Goal: Task Accomplishment & Management: Manage account settings

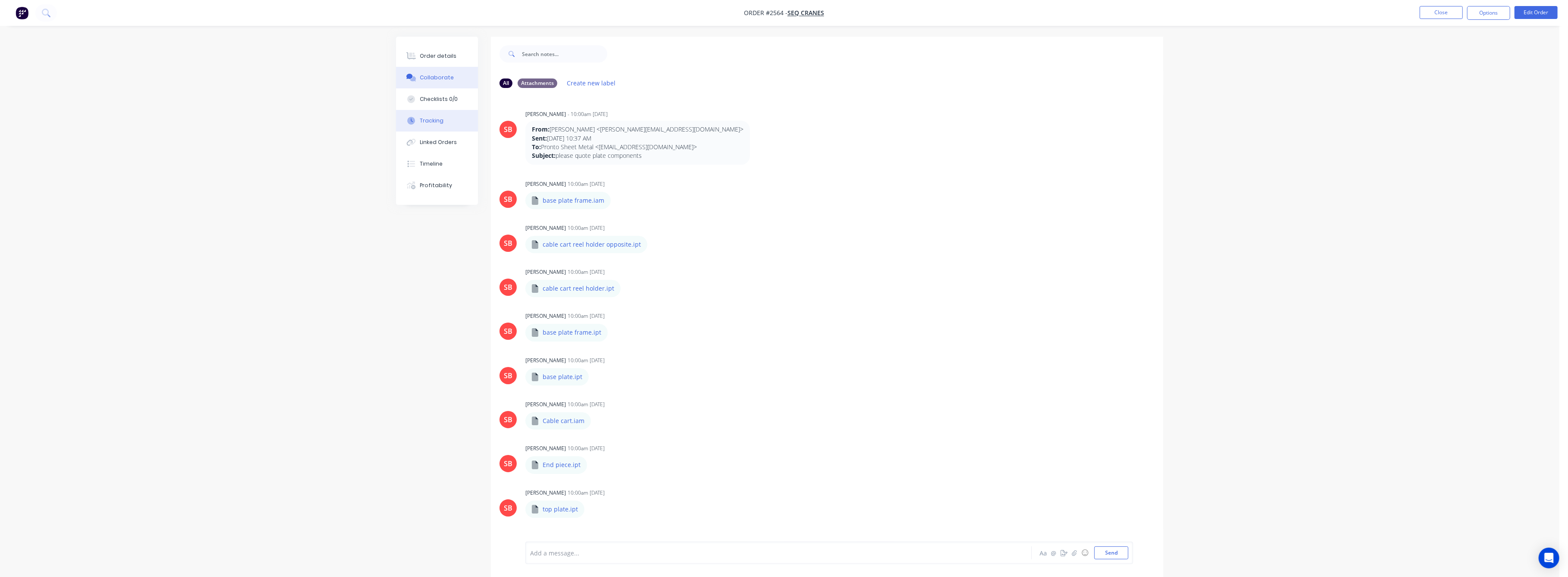
click at [428, 119] on div "Tracking" at bounding box center [432, 121] width 24 height 8
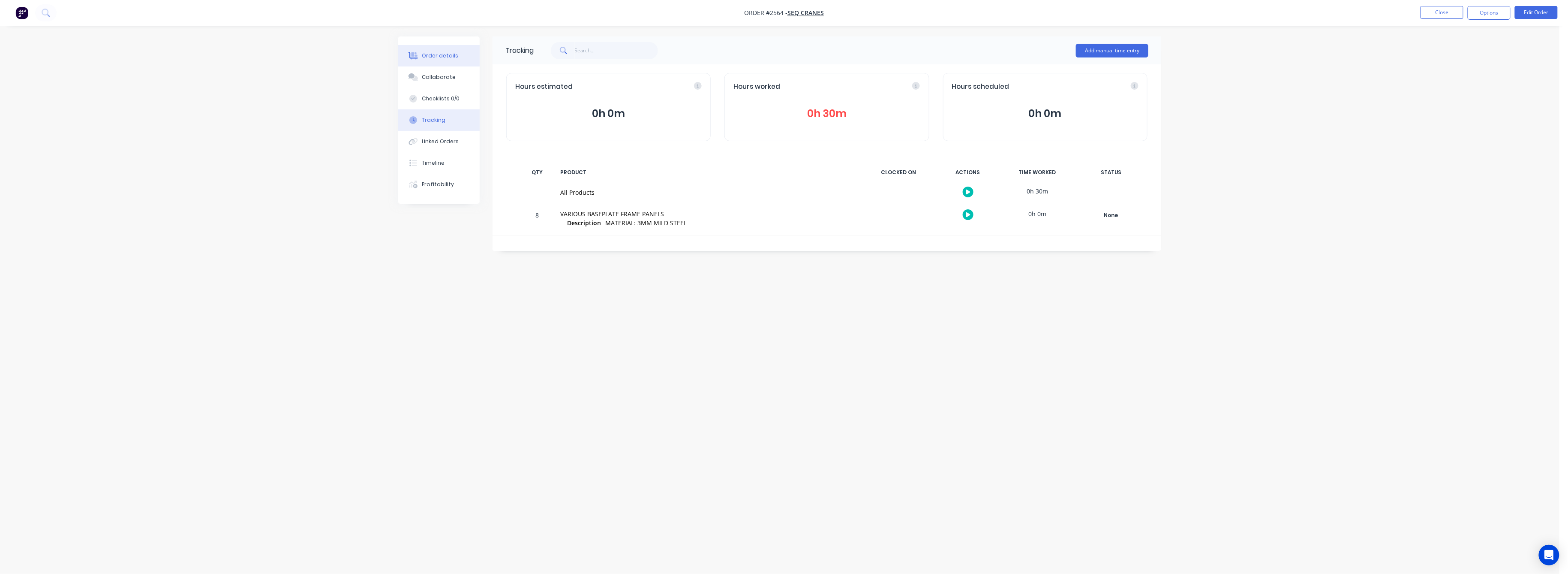
click at [450, 56] on div "Order details" at bounding box center [440, 56] width 37 height 8
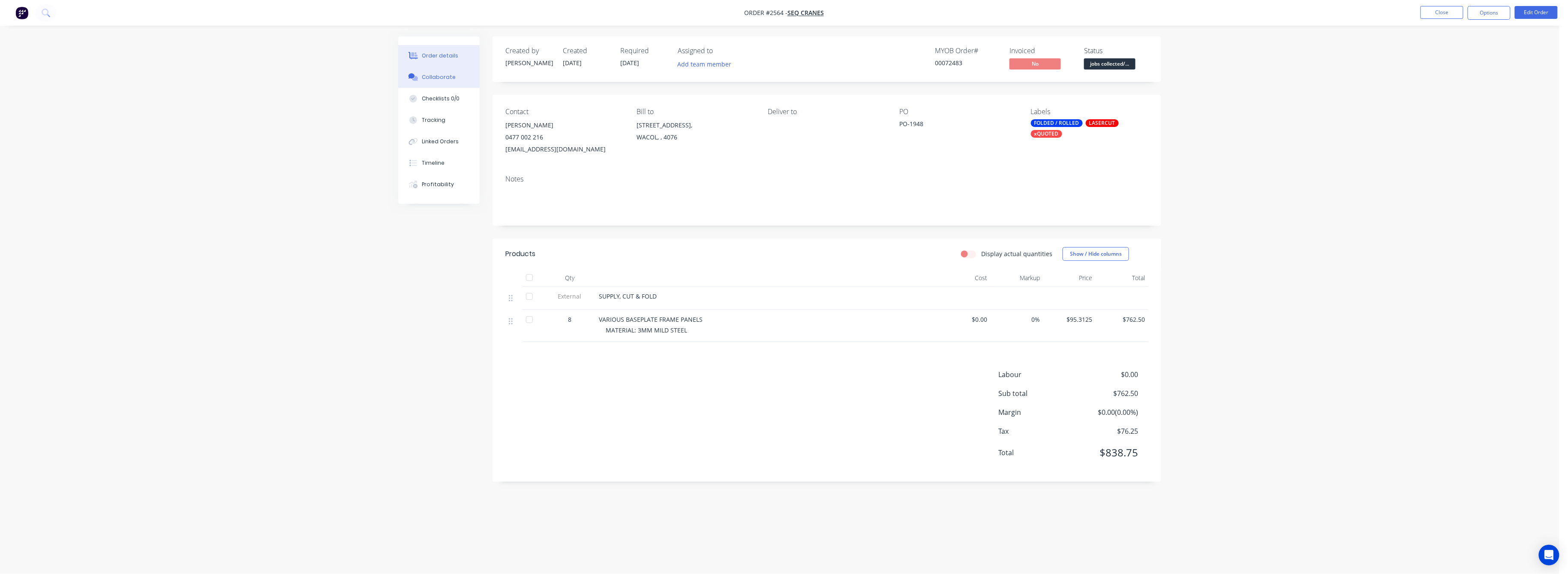
click at [443, 75] on div "Collaborate" at bounding box center [439, 77] width 34 height 8
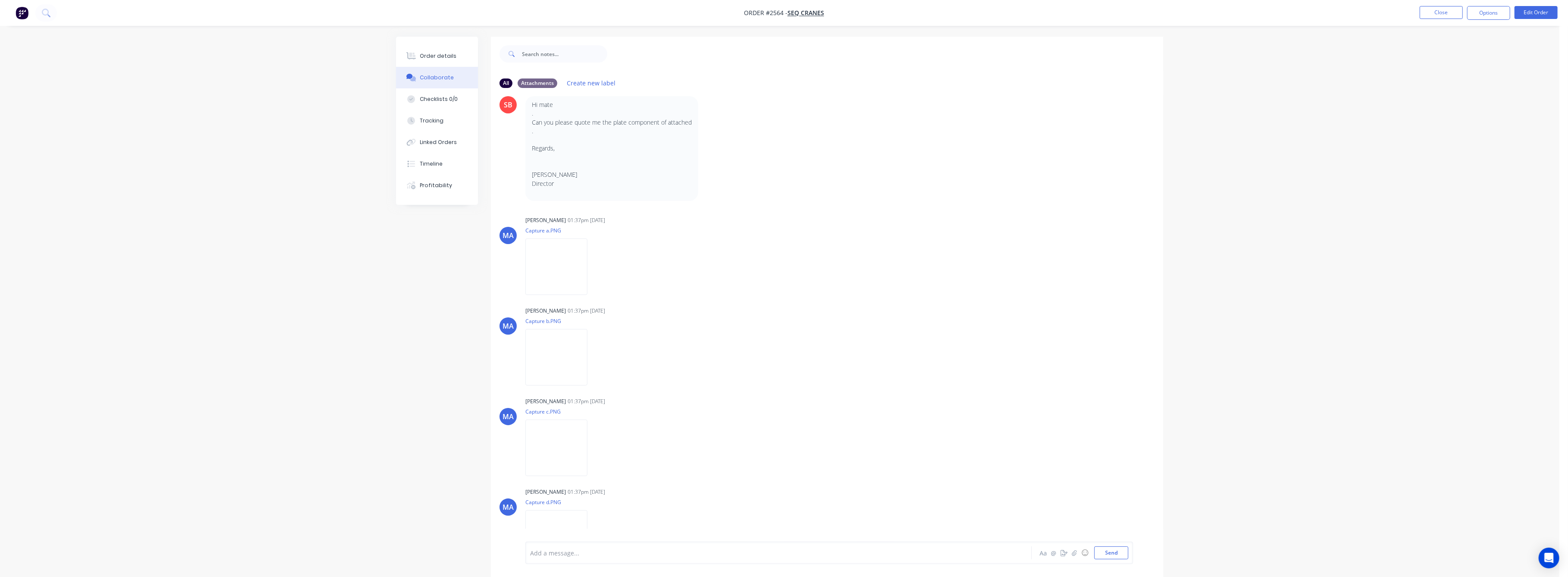
scroll to position [460, 0]
click at [587, 262] on img at bounding box center [557, 254] width 62 height 57
click at [559, 339] on img at bounding box center [557, 345] width 62 height 57
click at [552, 428] on img at bounding box center [557, 435] width 62 height 57
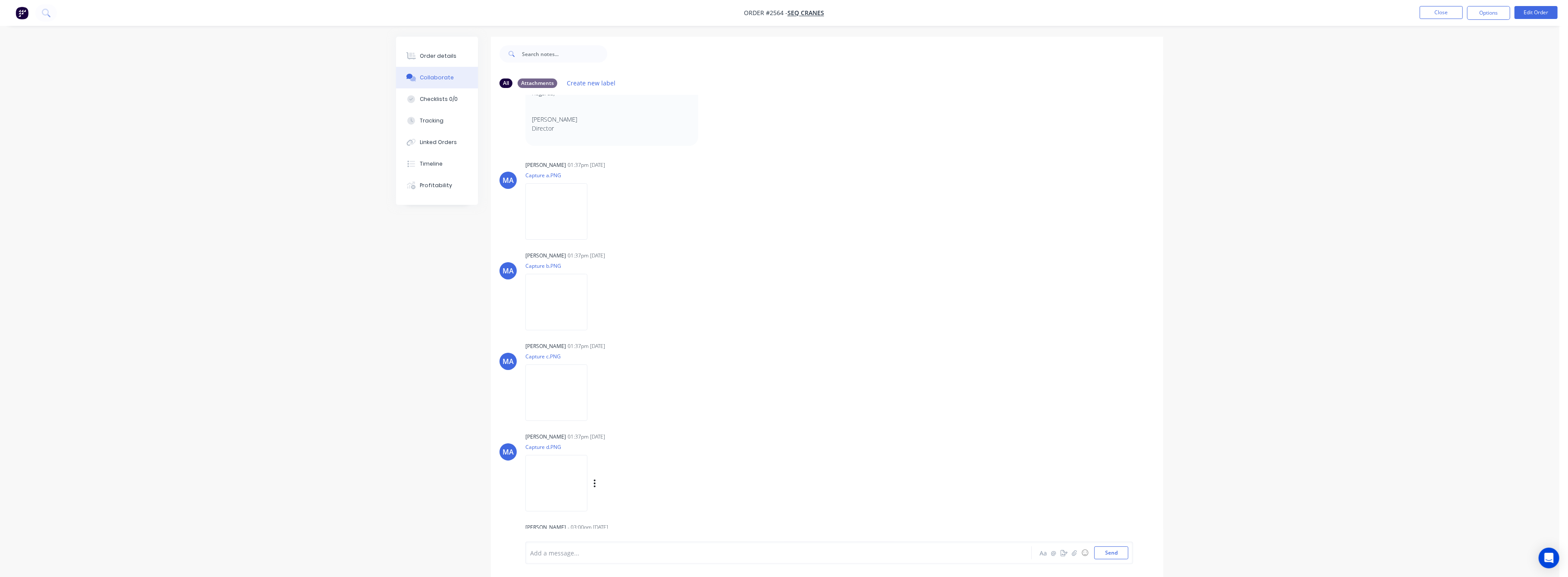
scroll to position [555, 0]
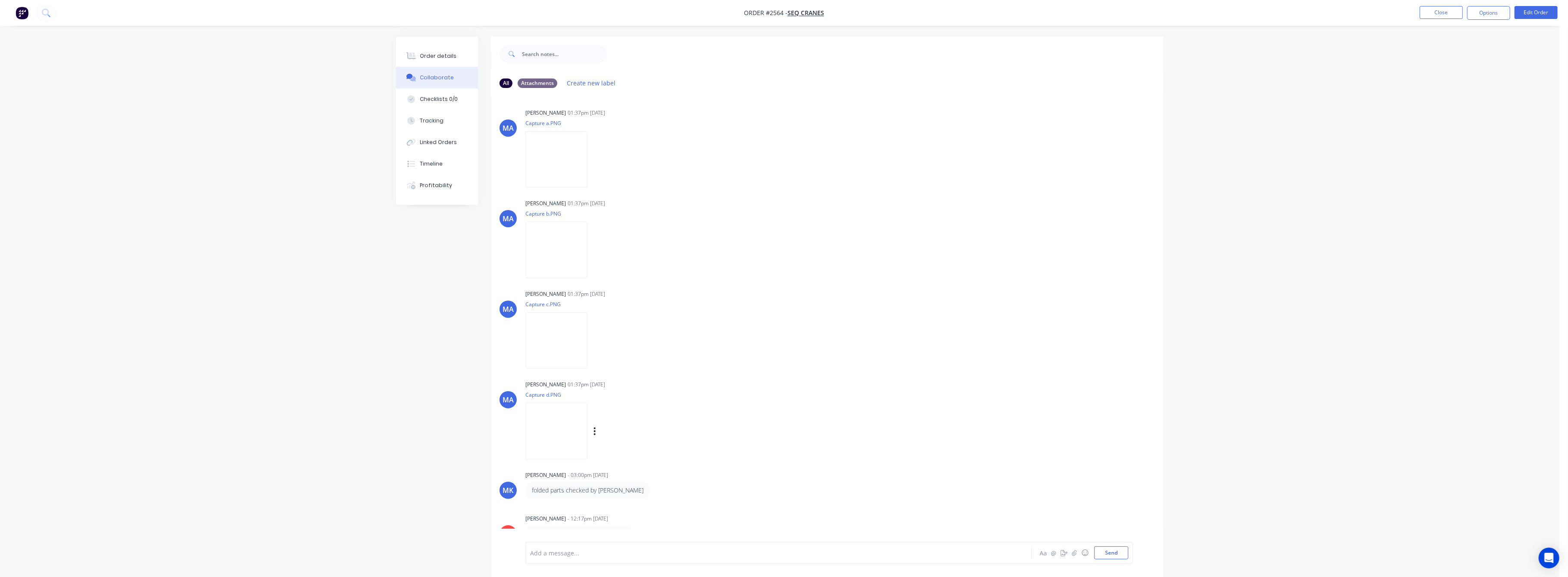
click at [539, 432] on img at bounding box center [557, 431] width 62 height 57
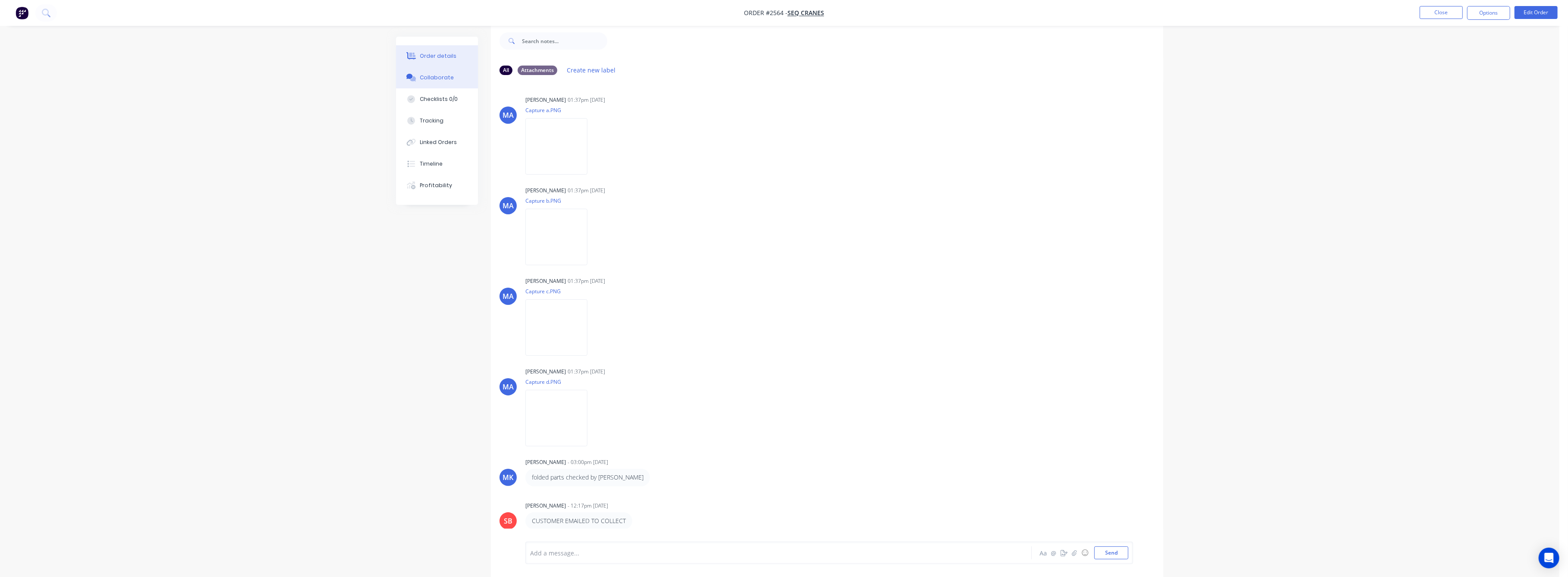
click at [429, 58] on div "Order details" at bounding box center [439, 56] width 37 height 8
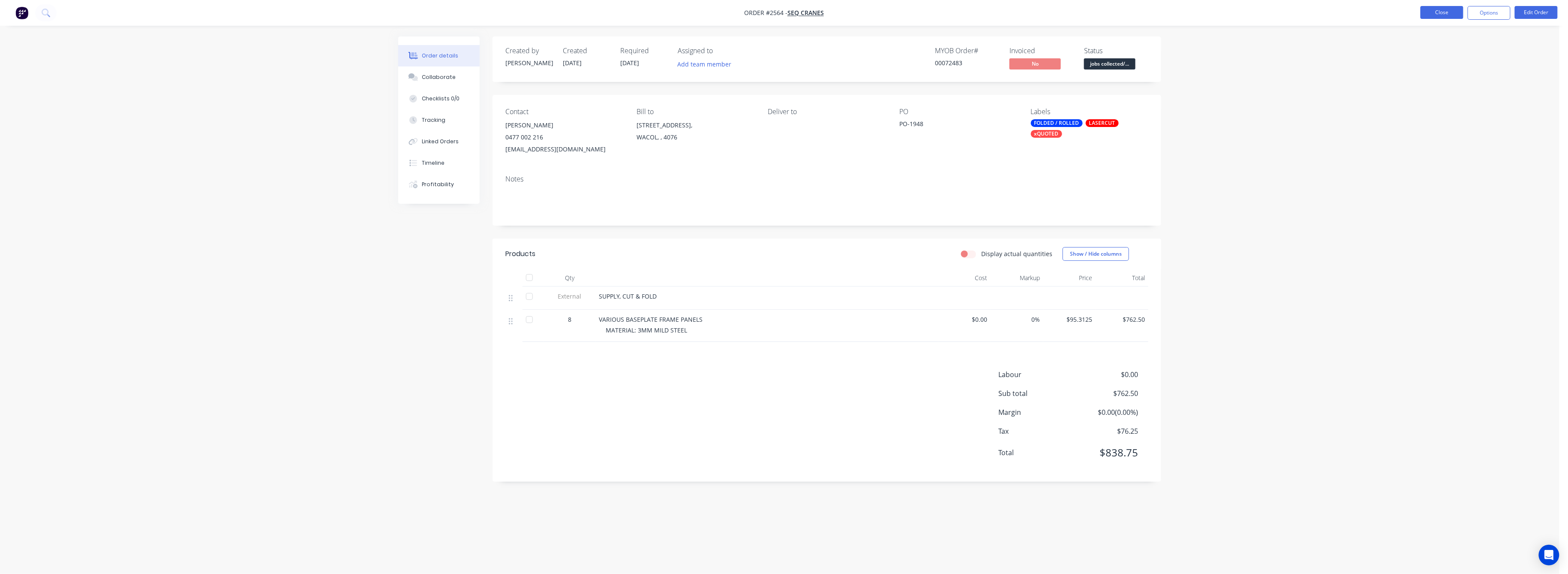
click at [1450, 9] on button "Close" at bounding box center [1442, 13] width 43 height 13
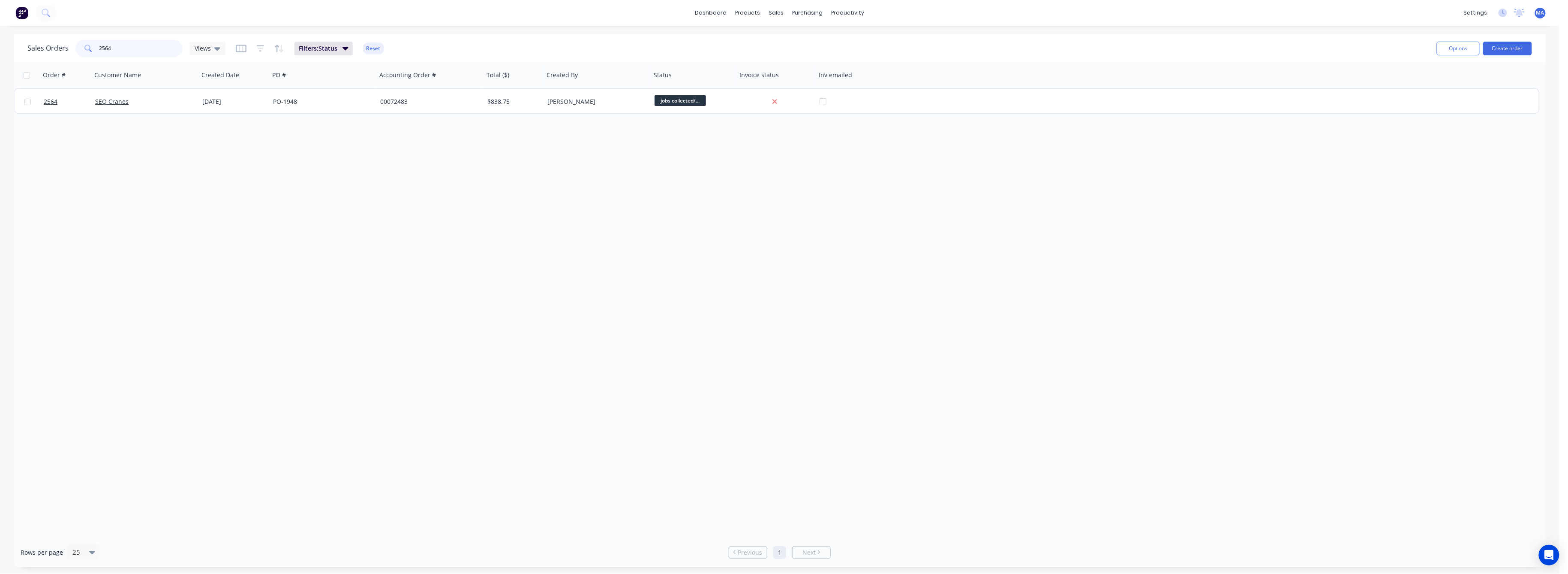
drag, startPoint x: 117, startPoint y: 44, endPoint x: 88, endPoint y: 50, distance: 29.6
click at [88, 50] on div "2564" at bounding box center [129, 48] width 107 height 17
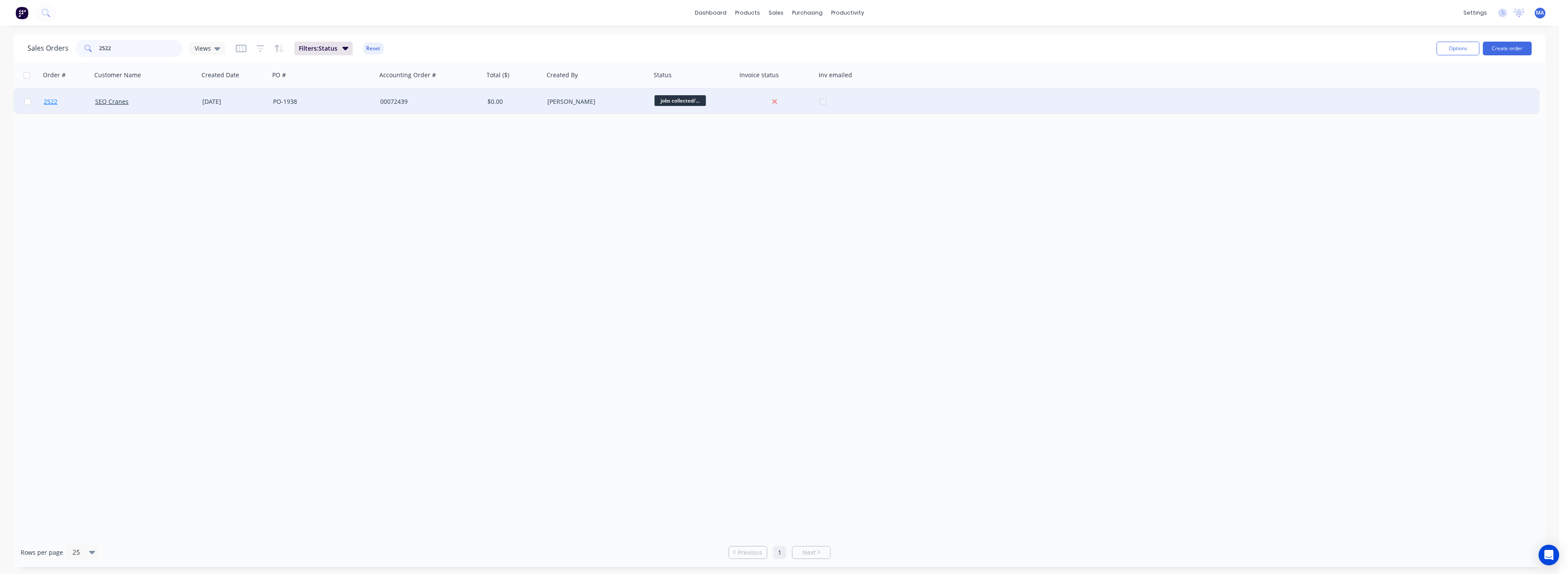
type input "2522"
click at [52, 101] on span "2522" at bounding box center [50, 102] width 13 height 9
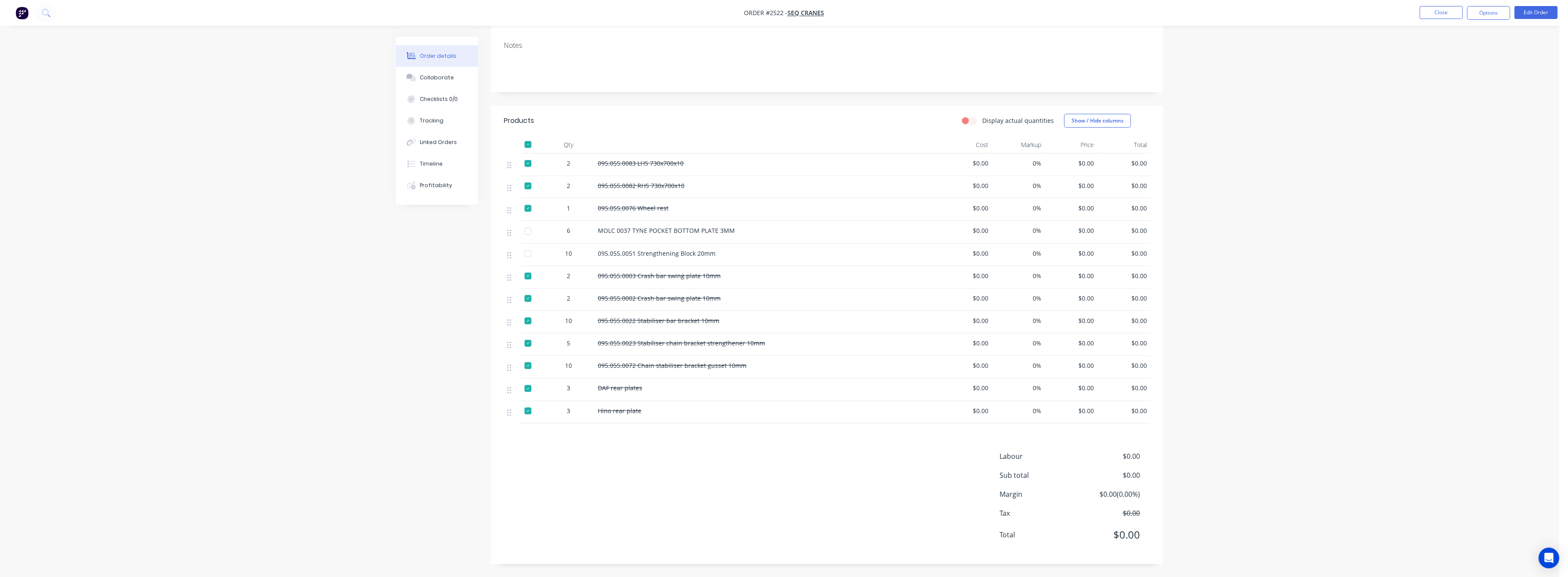
scroll to position [140, 0]
click at [436, 81] on div "Collaborate" at bounding box center [437, 77] width 34 height 8
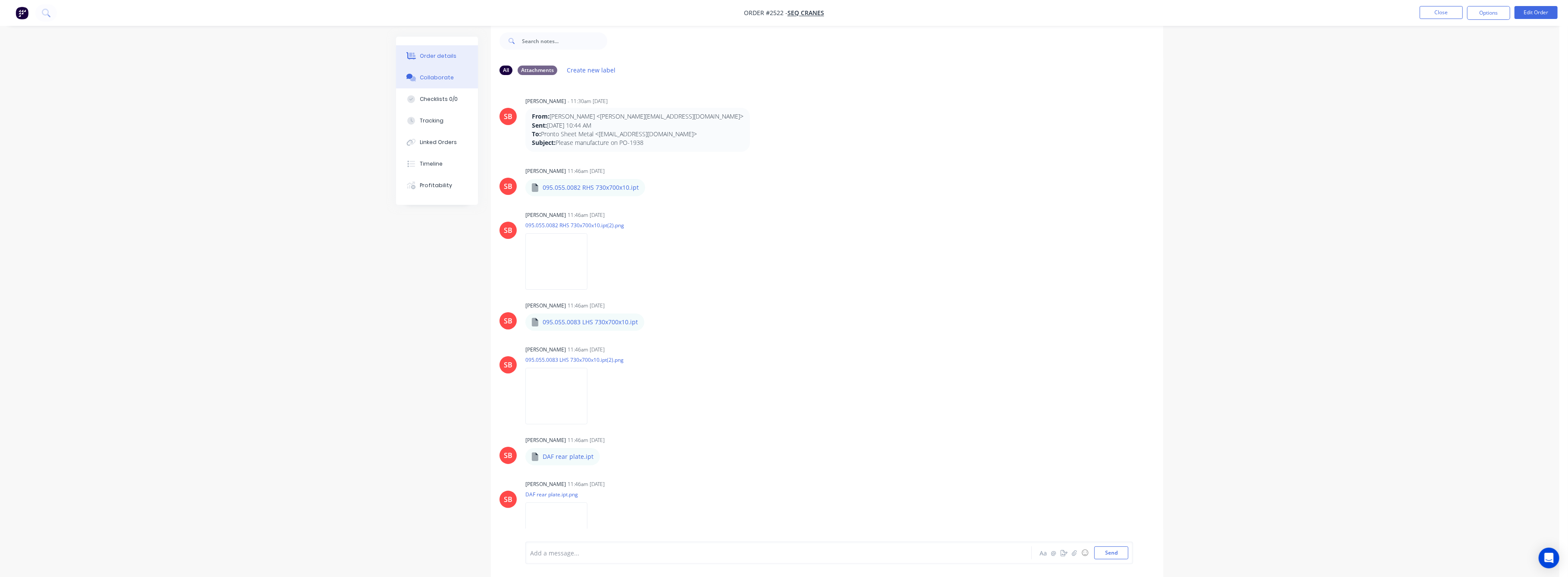
click at [444, 54] on div "Order details" at bounding box center [439, 56] width 37 height 8
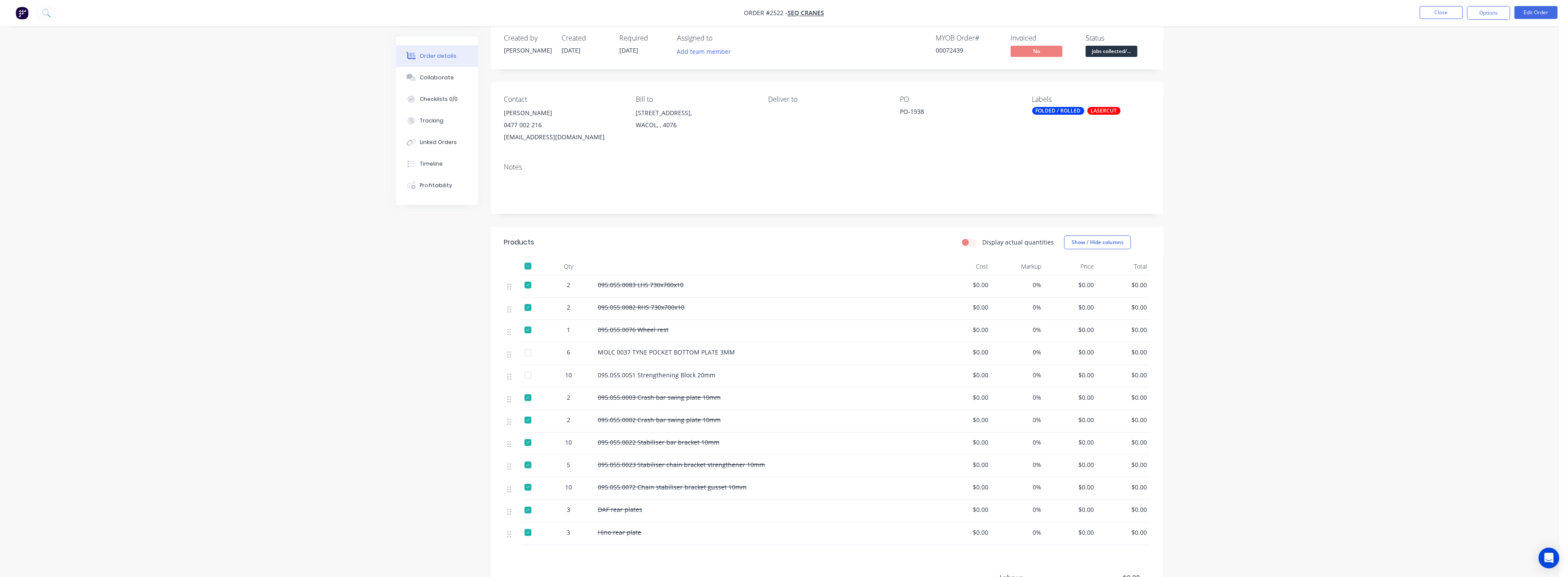
click at [527, 267] on div at bounding box center [528, 267] width 18 height 18
click at [436, 117] on div "Tracking" at bounding box center [432, 121] width 24 height 8
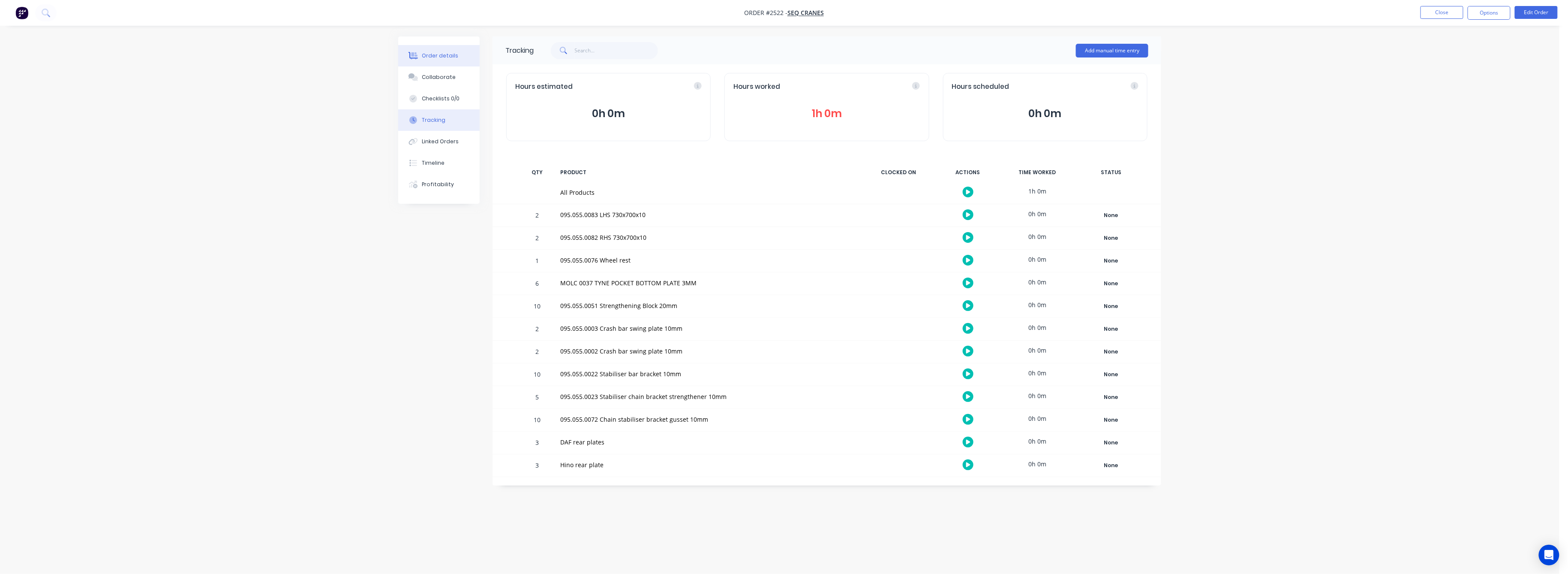
click at [441, 53] on div "Order details" at bounding box center [440, 56] width 37 height 8
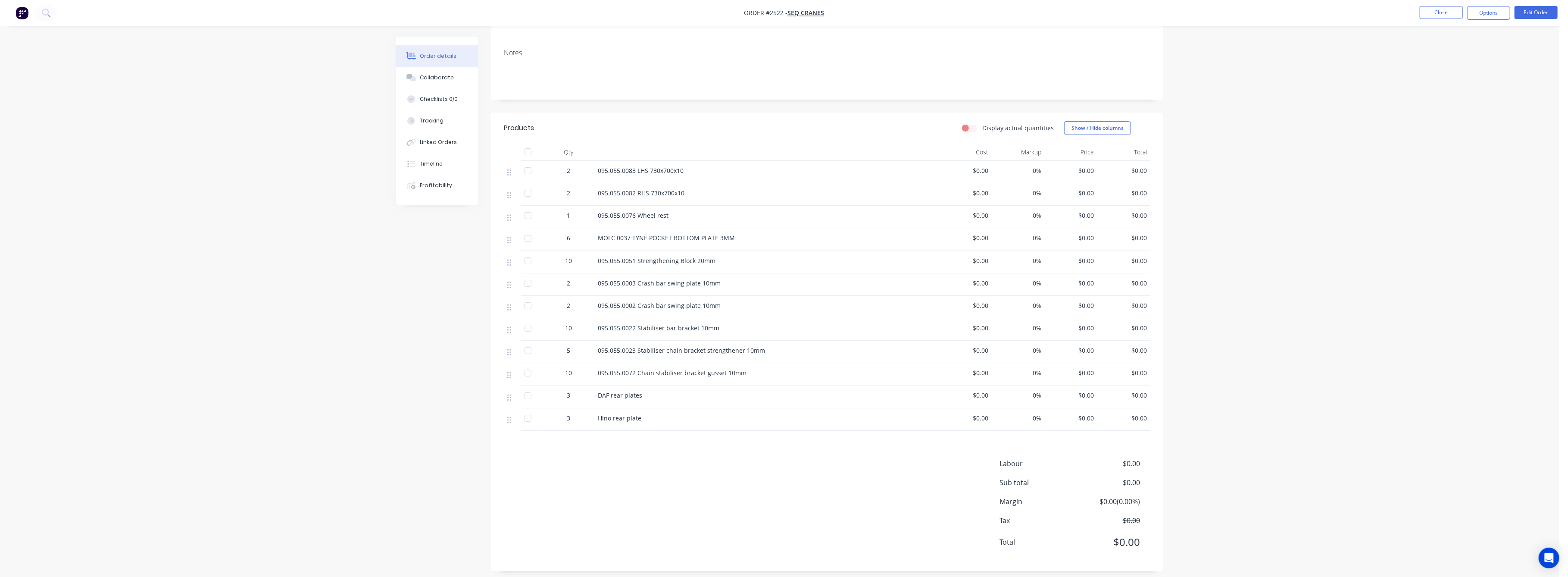
scroll to position [140, 0]
click at [1538, 10] on button "Edit Order" at bounding box center [1536, 13] width 43 height 13
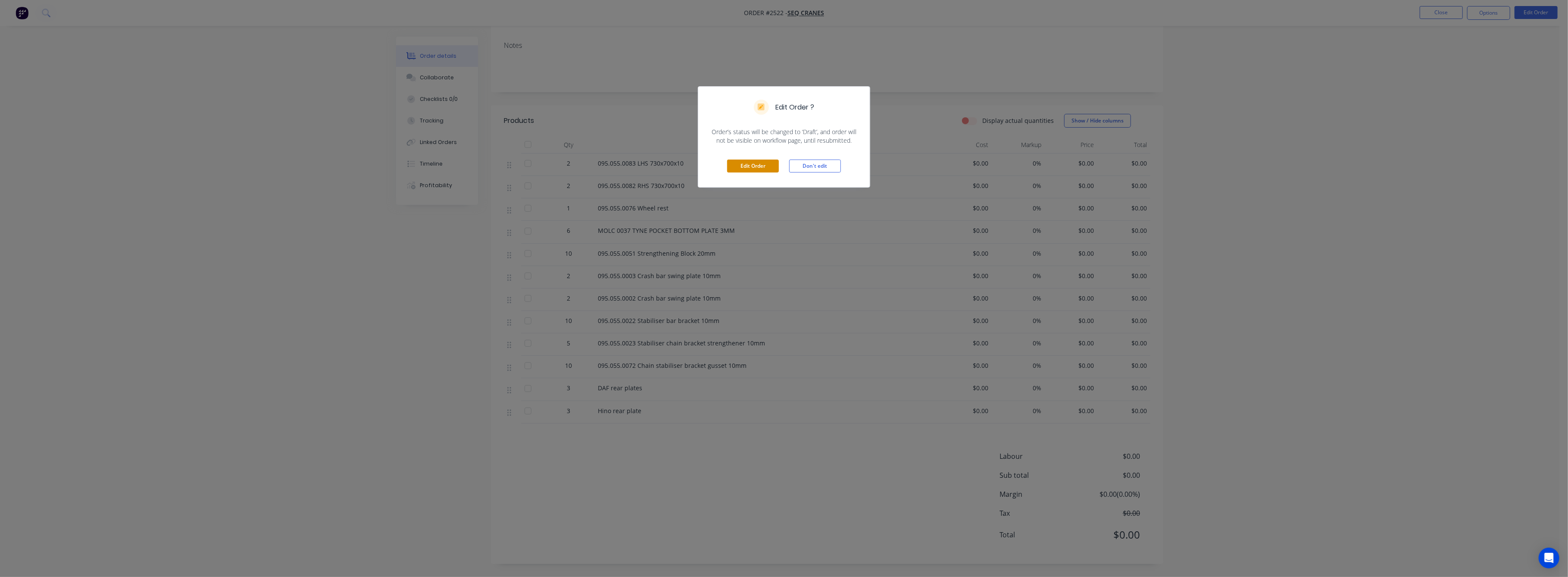
click at [764, 168] on button "Edit Order" at bounding box center [752, 166] width 52 height 13
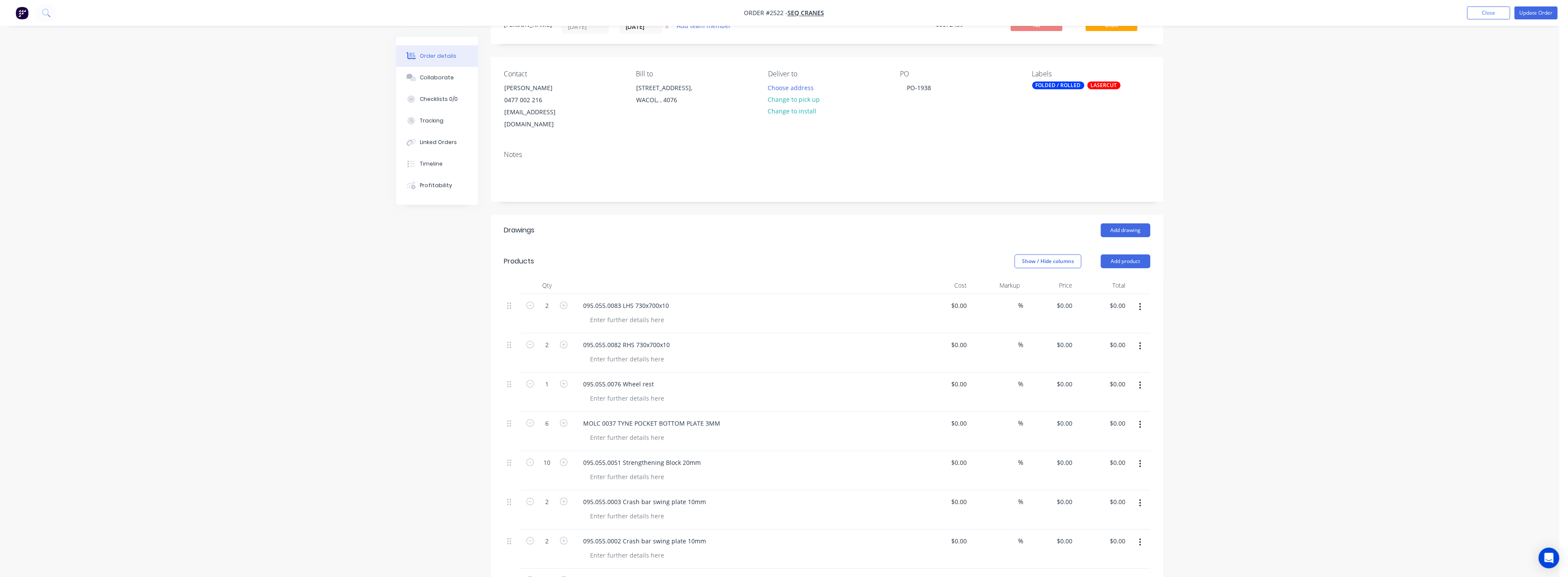
scroll to position [57, 0]
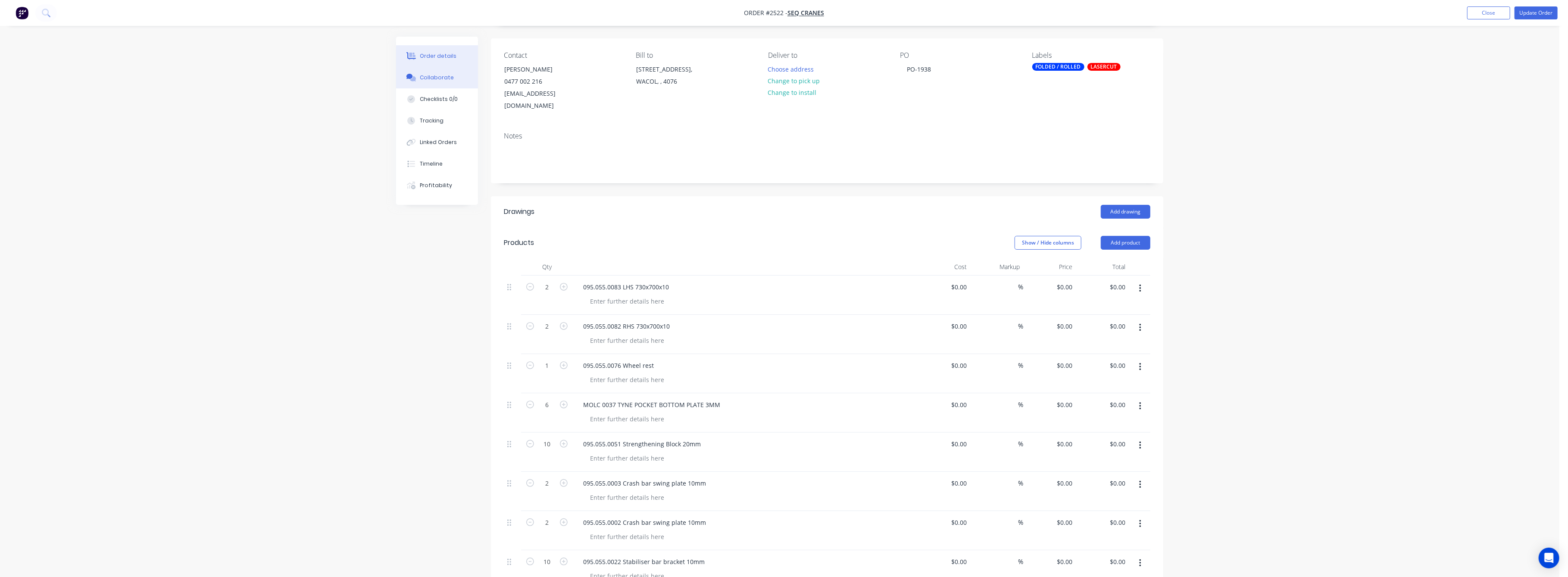
click at [437, 70] on button "Collaborate" at bounding box center [436, 77] width 82 height 22
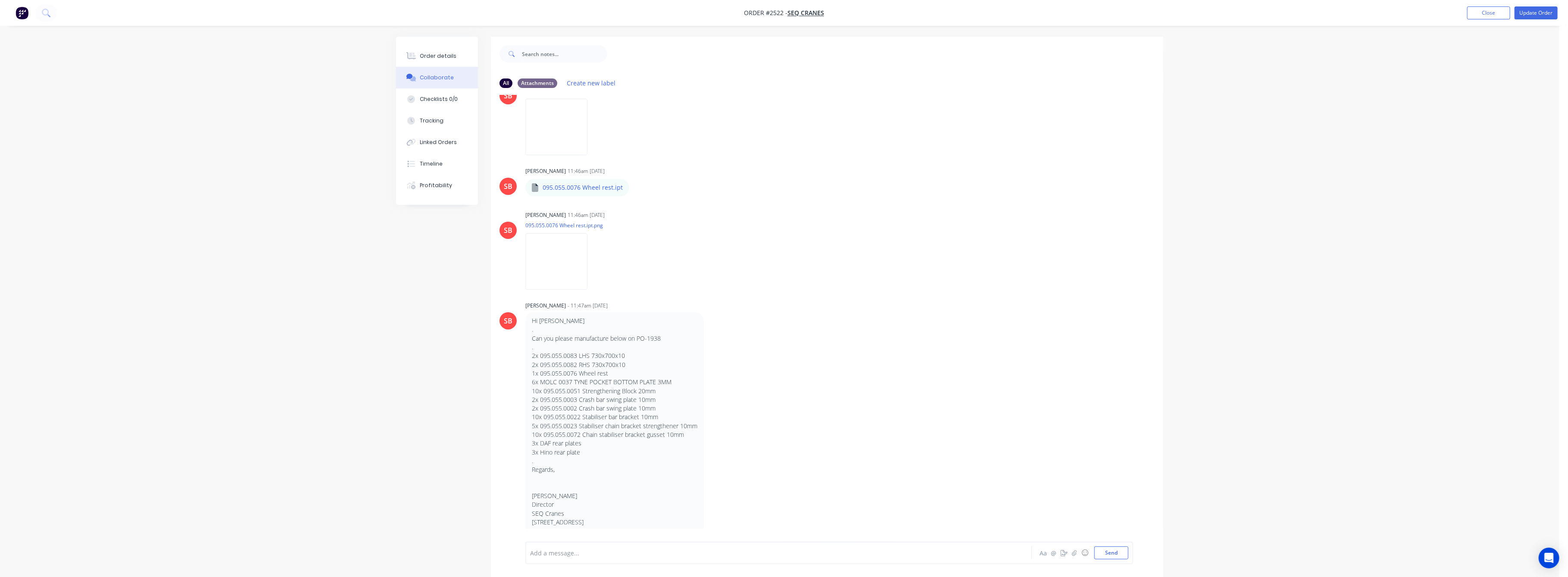
scroll to position [1494, 0]
click at [584, 265] on img at bounding box center [557, 261] width 62 height 57
click at [436, 77] on div "Collaborate" at bounding box center [437, 77] width 34 height 8
click at [446, 57] on div "Order details" at bounding box center [439, 56] width 37 height 8
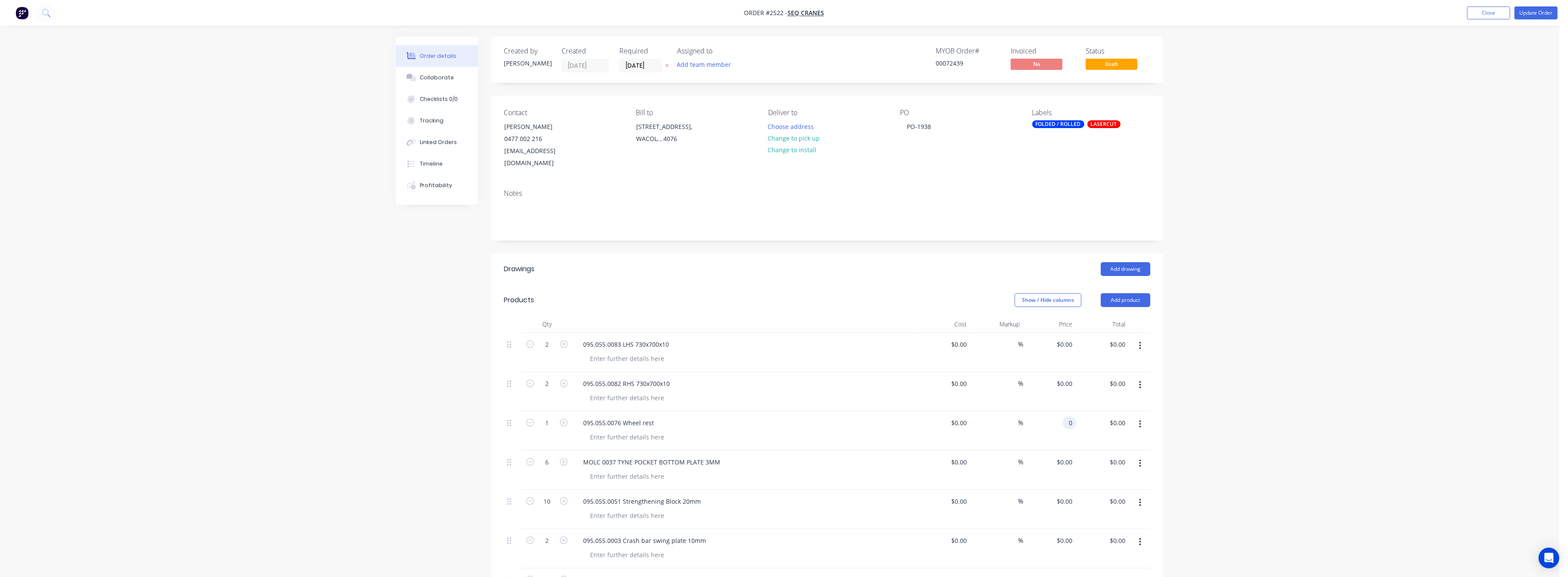
click at [1067, 417] on div "0 0" at bounding box center [1072, 423] width 10 height 13
type input "$110.00"
drag, startPoint x: 1416, startPoint y: 449, endPoint x: 1260, endPoint y: 449, distance: 156.0
click at [1416, 449] on div "Order details Collaborate Checklists 0/0 Tracking Linked Orders Timeline Profit…" at bounding box center [780, 526] width 1560 height 1052
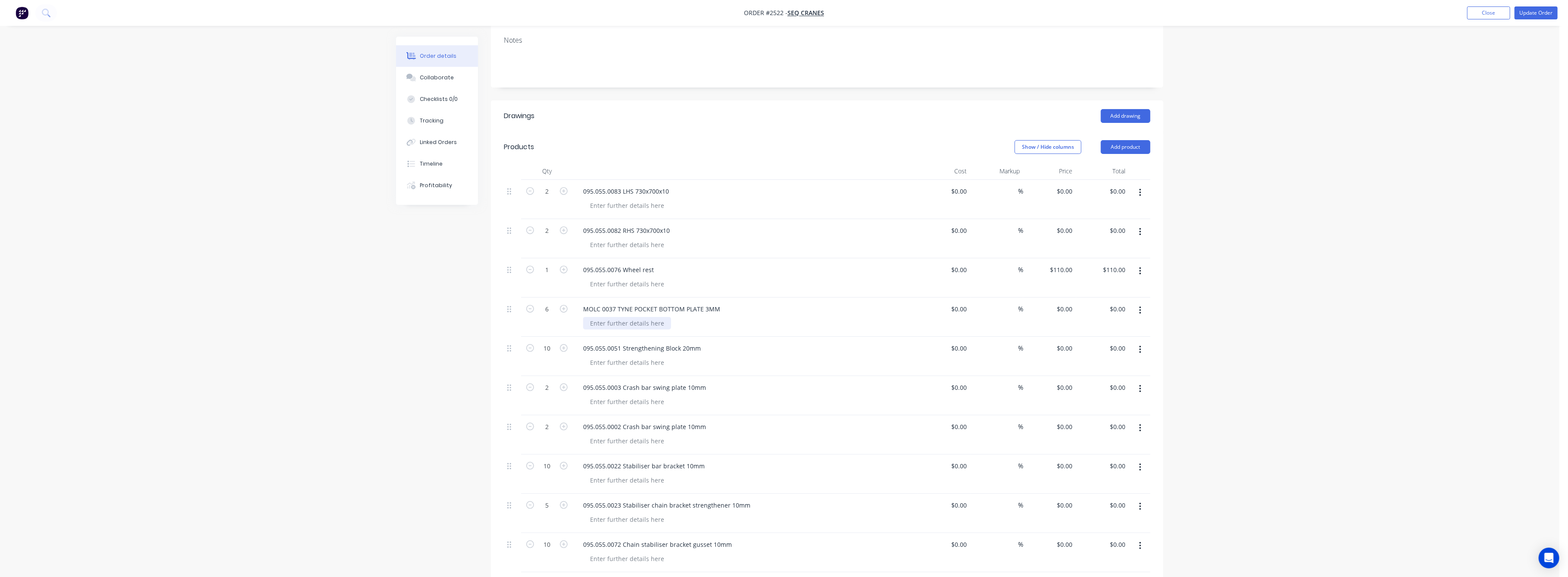
scroll to position [172, 0]
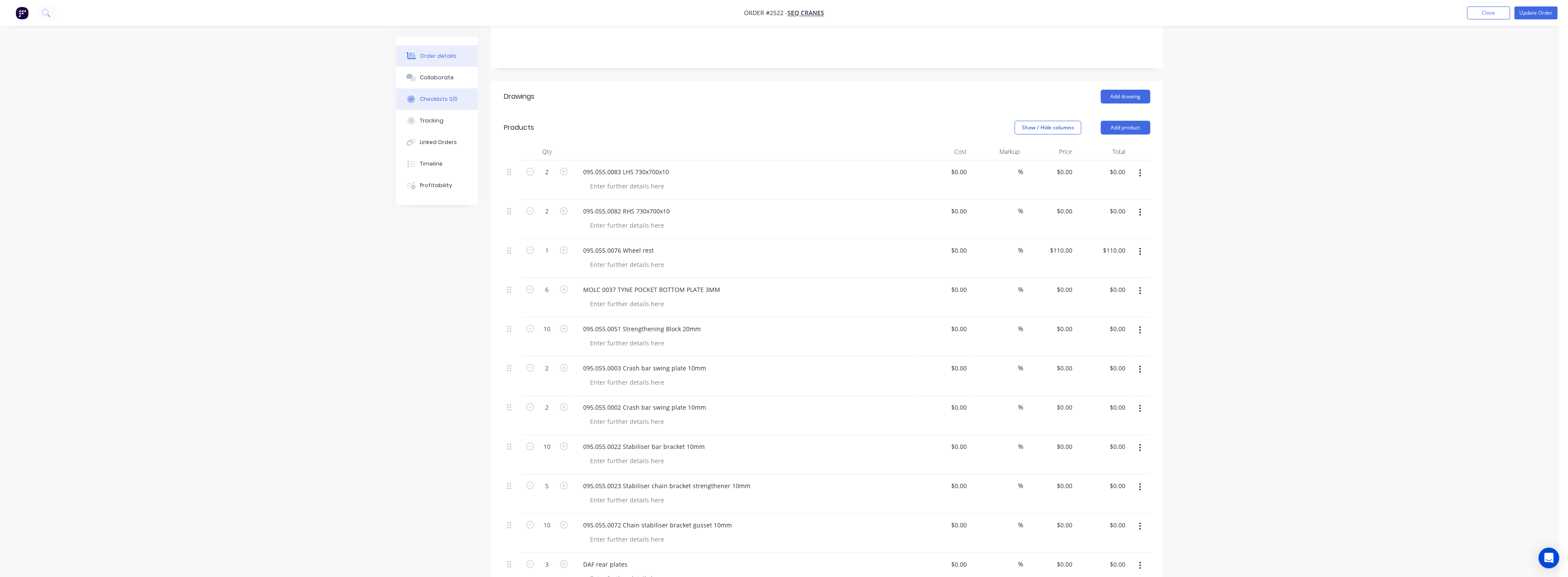
drag, startPoint x: 431, startPoint y: 81, endPoint x: 452, endPoint y: 95, distance: 25.2
click at [432, 81] on div "Collaborate" at bounding box center [437, 77] width 34 height 8
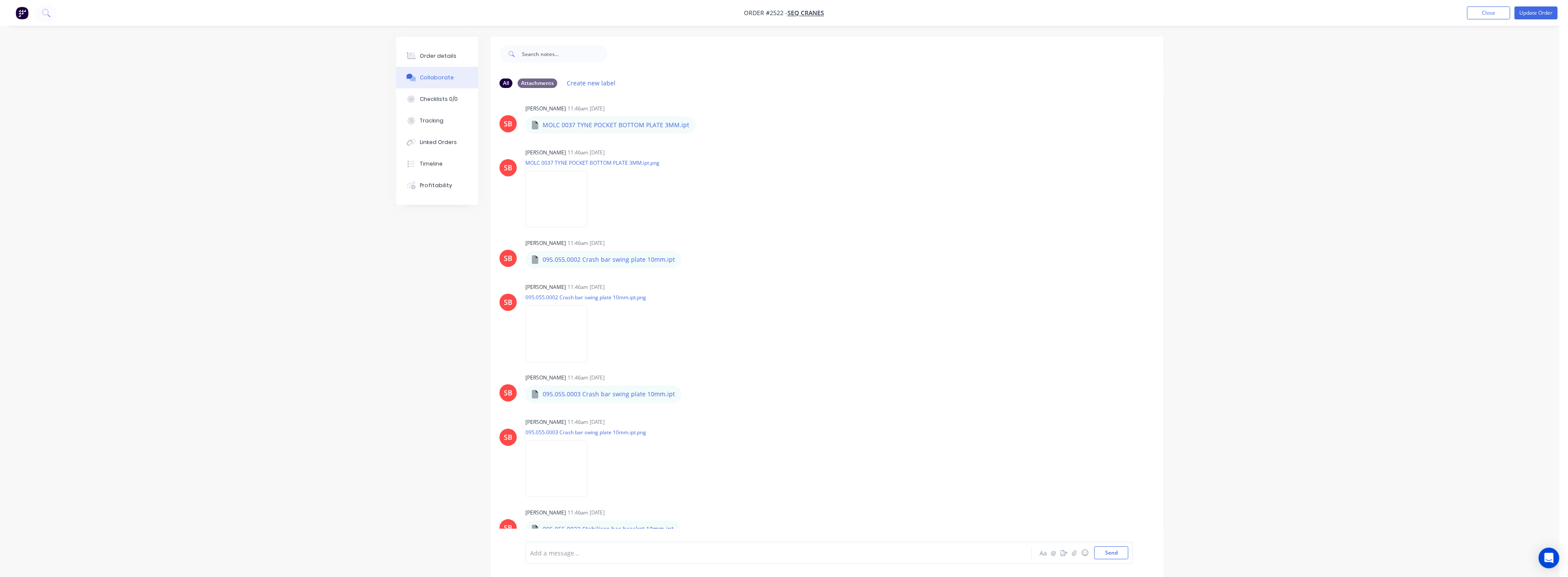
scroll to position [632, 0]
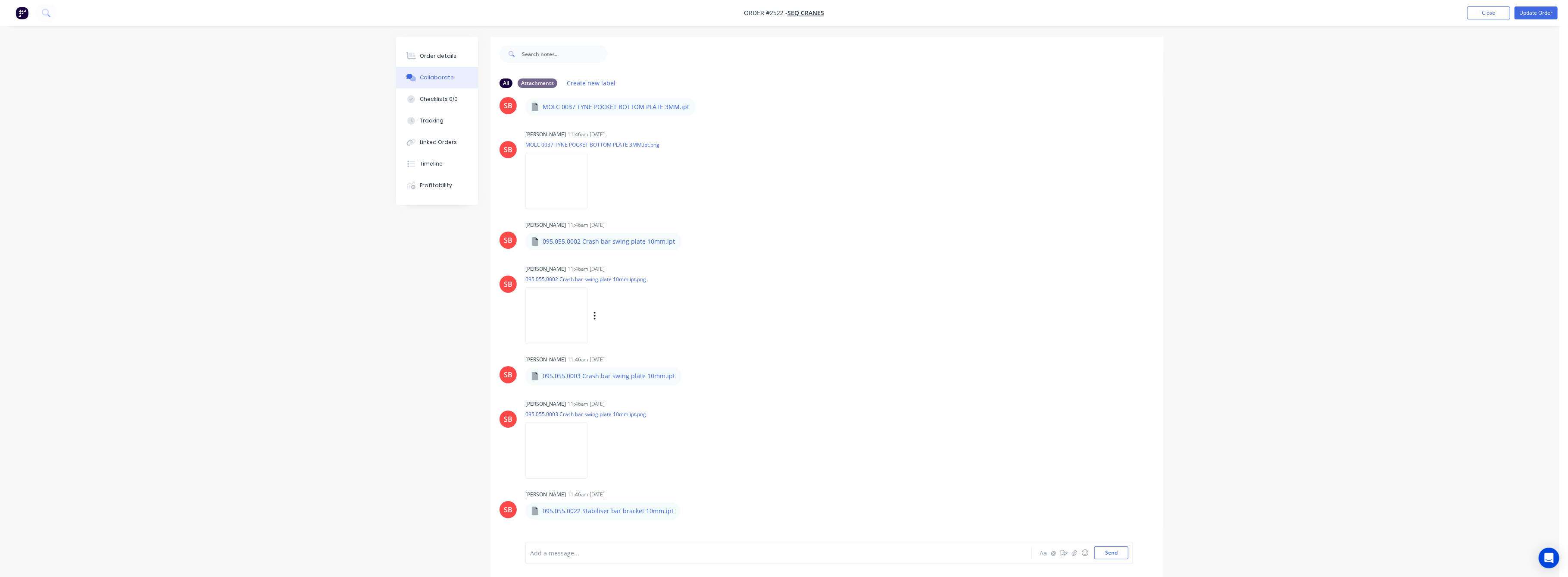
click at [584, 327] on img at bounding box center [557, 315] width 62 height 57
click at [438, 57] on div "Order details" at bounding box center [439, 56] width 37 height 8
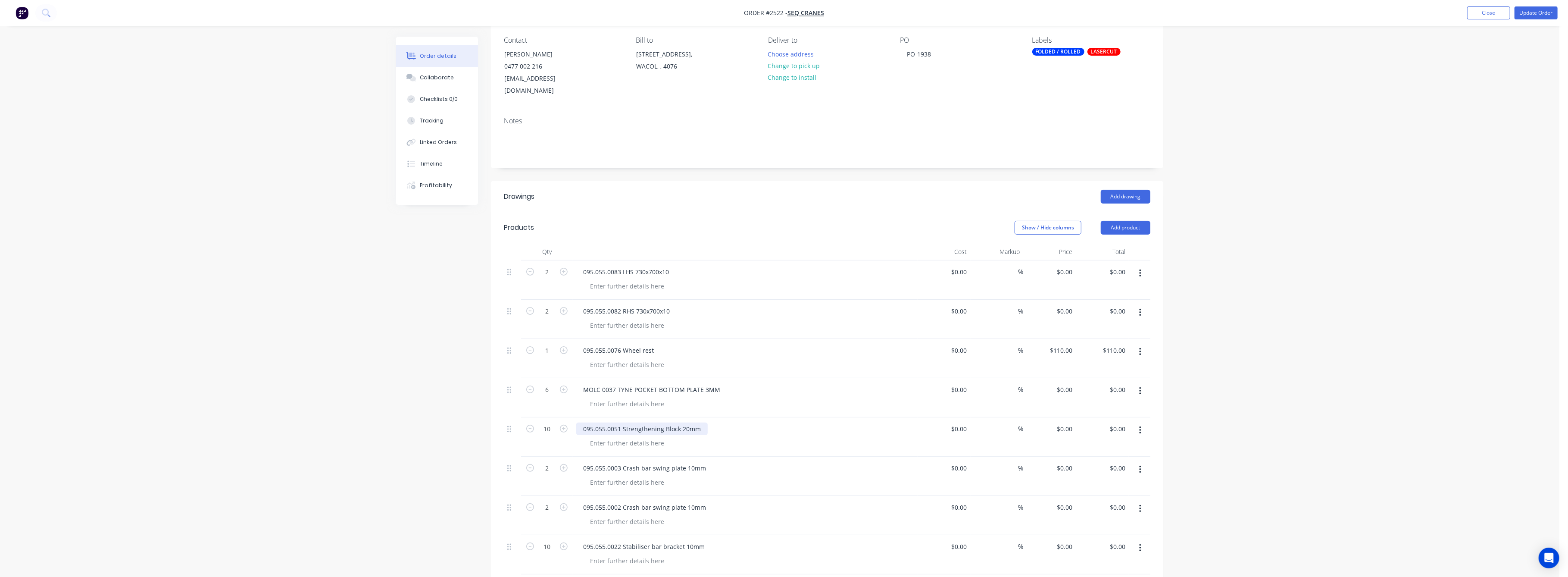
scroll to position [172, 0]
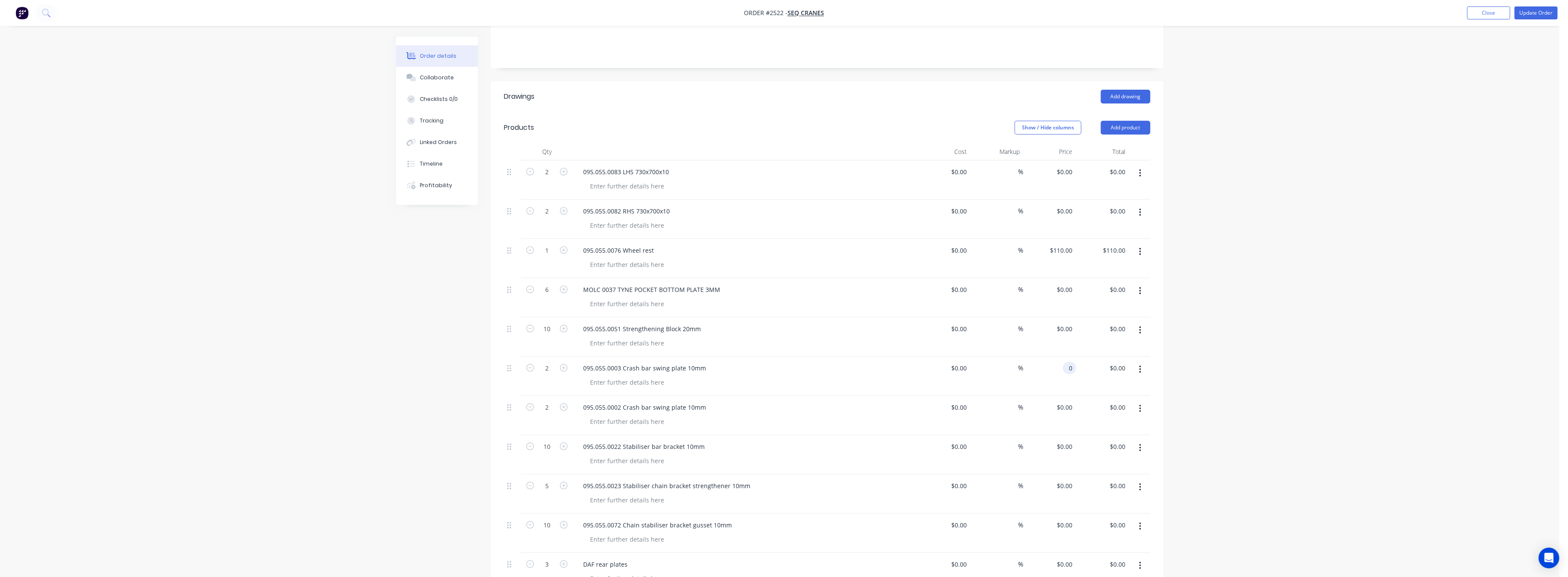
click at [1067, 362] on div "0 0" at bounding box center [1072, 368] width 10 height 13
type input "$26.25"
type input "$52.50"
drag, startPoint x: 1259, startPoint y: 406, endPoint x: 1278, endPoint y: 400, distance: 19.9
click at [1271, 402] on div "Order details Collaborate Checklists 0/0 Tracking Linked Orders Timeline Profit…" at bounding box center [780, 354] width 1560 height 1052
